Goal: Task Accomplishment & Management: Use online tool/utility

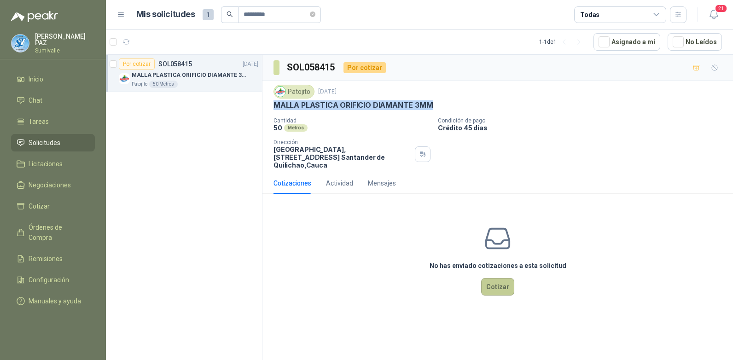
click at [497, 278] on button "Cotizar" at bounding box center [497, 286] width 33 height 17
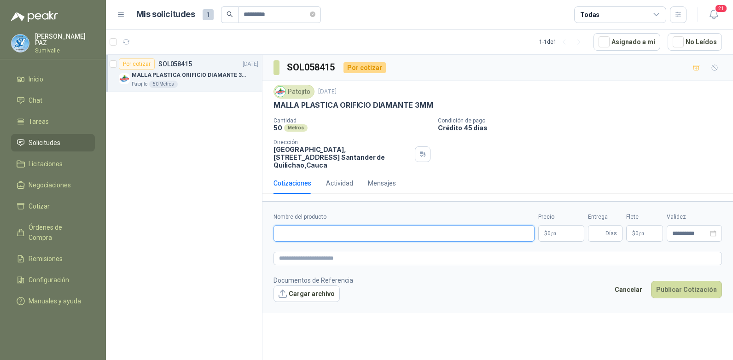
click at [314, 225] on input "Nombre del producto" at bounding box center [403, 233] width 261 height 17
click at [437, 226] on input "Nombre del producto" at bounding box center [403, 233] width 261 height 17
type input "*"
type input "**********"
click at [551, 231] on span ",00" at bounding box center [553, 233] width 6 height 5
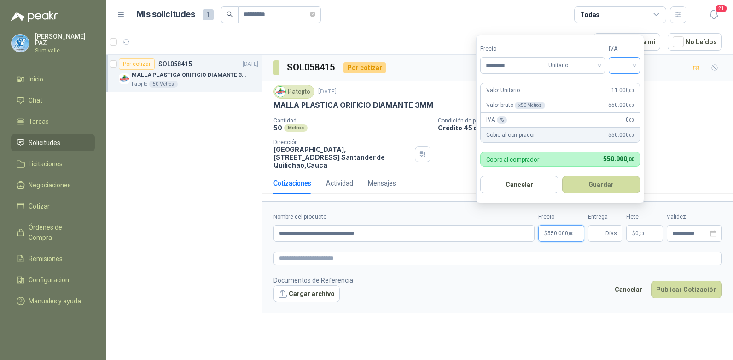
type input "********"
click at [622, 67] on input "search" at bounding box center [624, 65] width 20 height 14
click at [624, 80] on div "19%" at bounding box center [626, 84] width 17 height 10
click at [611, 192] on button "Guardar" at bounding box center [602, 184] width 79 height 17
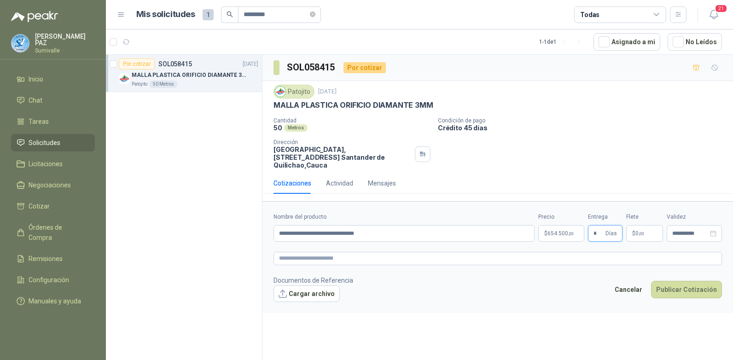
type input "*"
click at [646, 231] on p "$ 0 ,00" at bounding box center [644, 233] width 37 height 17
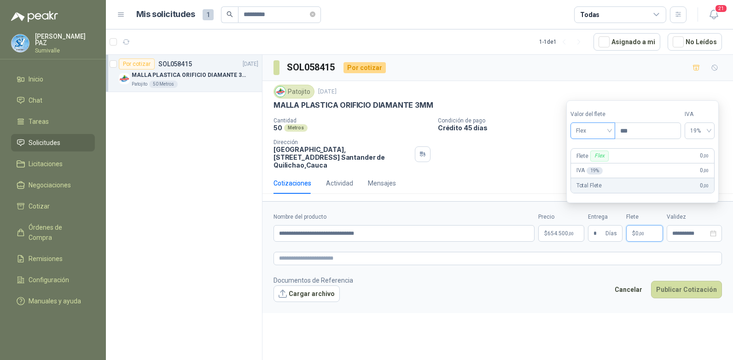
click at [606, 133] on span "Flex" at bounding box center [593, 131] width 34 height 14
click at [598, 160] on div "Incluido" at bounding box center [593, 165] width 32 height 10
click at [675, 281] on button "Publicar Cotización" at bounding box center [686, 289] width 71 height 17
